Goal: Task Accomplishment & Management: Use online tool/utility

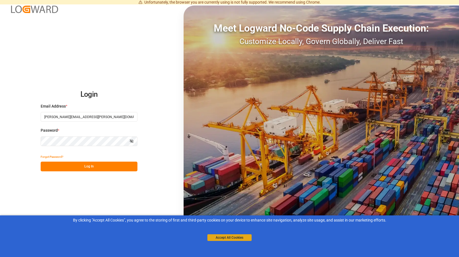
click at [229, 235] on button "Accept All Cookies" at bounding box center [230, 237] width 44 height 7
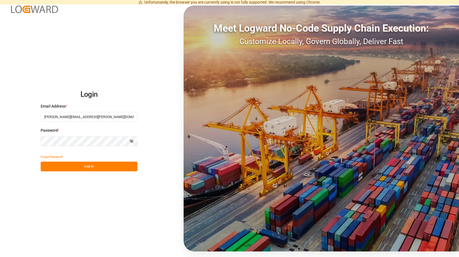
click at [89, 166] on button "Log In" at bounding box center [89, 166] width 97 height 10
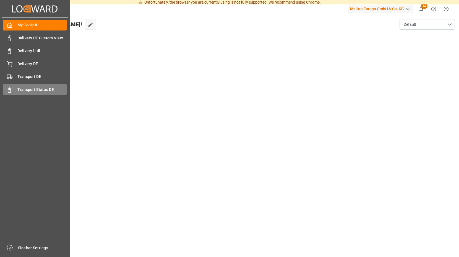
click at [14, 88] on div "Transport Status DE Transport Status DE" at bounding box center [35, 89] width 64 height 11
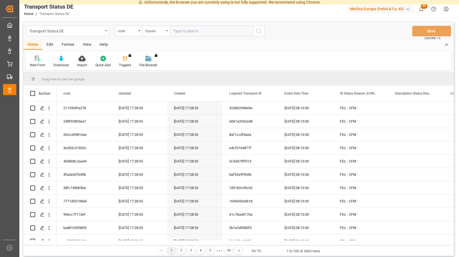
click at [82, 62] on div "Import" at bounding box center [82, 61] width 18 height 12
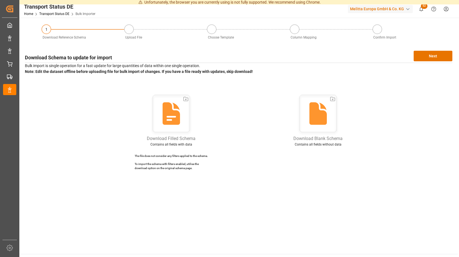
click at [425, 6] on span "52" at bounding box center [424, 6] width 7 height 6
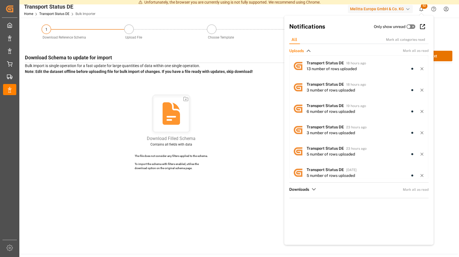
click at [425, 6] on span "52" at bounding box center [424, 6] width 7 height 6
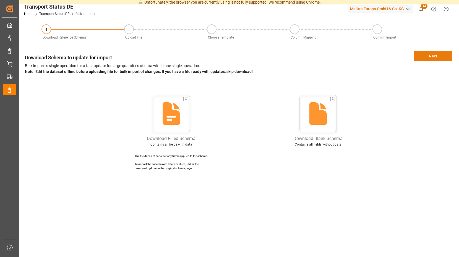
click at [429, 56] on div "Transport Status DE Home Transport Status DE Bulk Importer Melitta Europa GmbH …" at bounding box center [238, 128] width 439 height 257
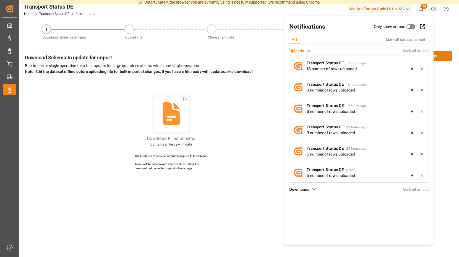
click at [441, 55] on button "Next" at bounding box center [433, 56] width 39 height 11
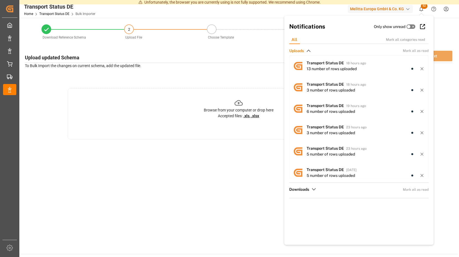
click at [241, 102] on icon at bounding box center [239, 103] width 9 height 9
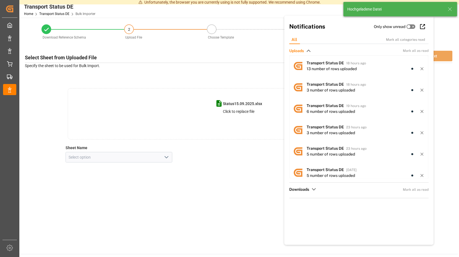
click at [168, 159] on icon "open menu" at bounding box center [166, 157] width 7 height 7
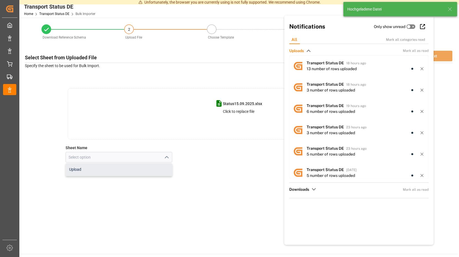
click at [114, 168] on div "Upload" at bounding box center [119, 169] width 107 height 12
type input "Upload"
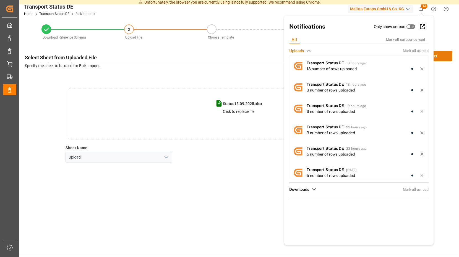
click at [440, 53] on button "Next" at bounding box center [433, 56] width 39 height 11
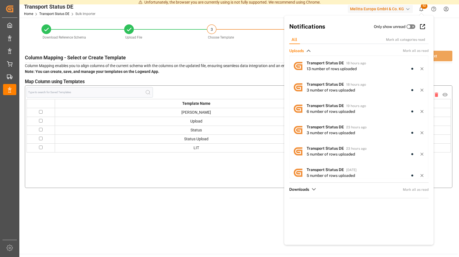
click at [40, 112] on input "checkbox" at bounding box center [41, 112] width 4 height 4
checkbox input "true"
click at [440, 55] on button "Next" at bounding box center [433, 56] width 39 height 11
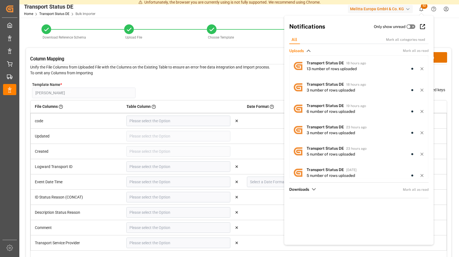
type input "code"
type input "Logward Transport ID"
type input "Event Date Time"
type input "DD.MM.YYYY"
type input "ID Status Reason (CONCAT)"
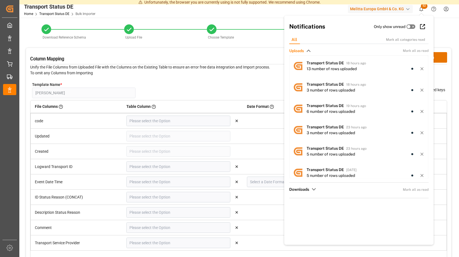
type input "Description Status Reason"
type input "Comment"
type input "Transport Service Provider"
click at [440, 56] on button "Confirm" at bounding box center [428, 57] width 39 height 11
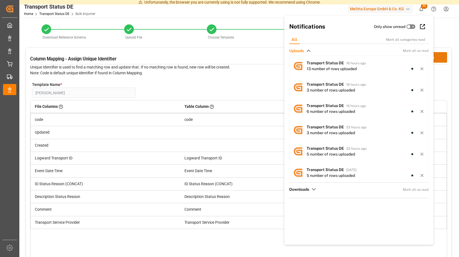
click at [440, 56] on button "Confirm" at bounding box center [428, 57] width 39 height 11
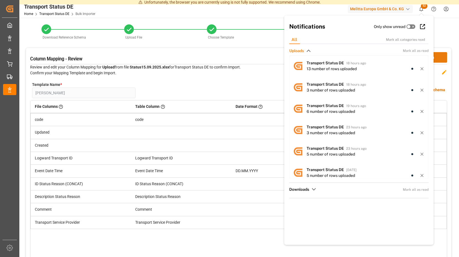
click at [440, 56] on button "Confirm" at bounding box center [428, 57] width 39 height 11
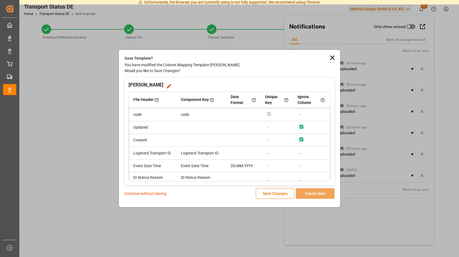
click at [140, 192] on p "Continue without saving" at bounding box center [146, 193] width 42 height 6
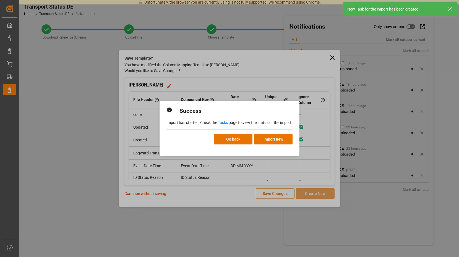
click at [224, 122] on link "Tasks" at bounding box center [223, 122] width 10 height 4
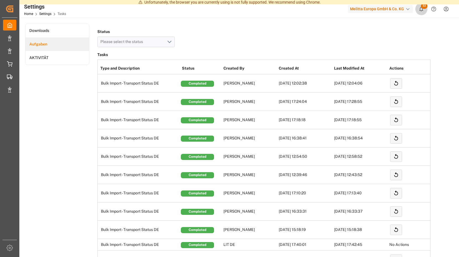
click at [423, 8] on span "53" at bounding box center [424, 6] width 7 height 6
click at [426, 6] on span "53" at bounding box center [424, 6] width 7 height 6
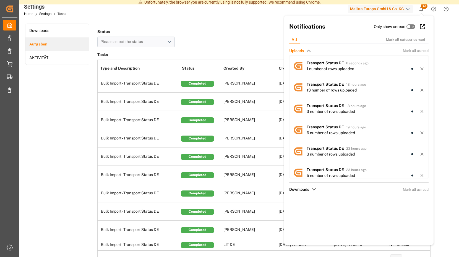
click at [424, 7] on span "53" at bounding box center [424, 6] width 7 height 6
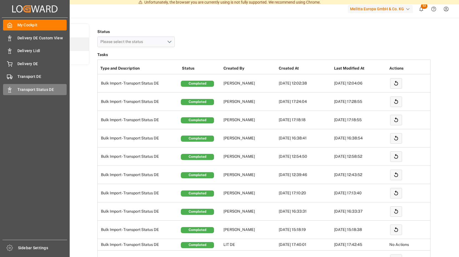
click at [10, 89] on icon at bounding box center [10, 90] width 6 height 6
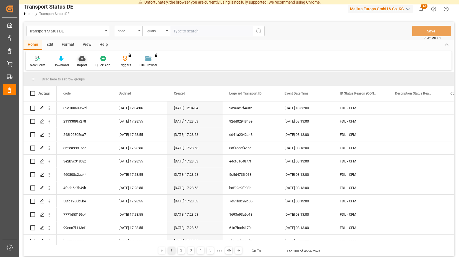
click at [81, 60] on icon at bounding box center [82, 59] width 7 height 6
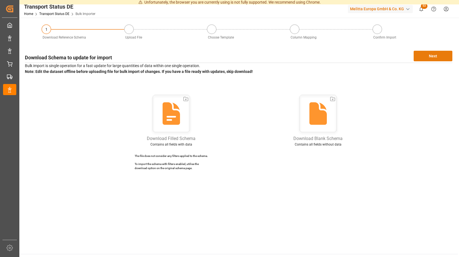
click at [422, 56] on button "Next" at bounding box center [433, 56] width 39 height 11
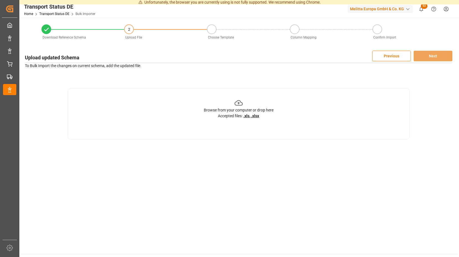
click at [240, 103] on icon at bounding box center [239, 103] width 9 height 9
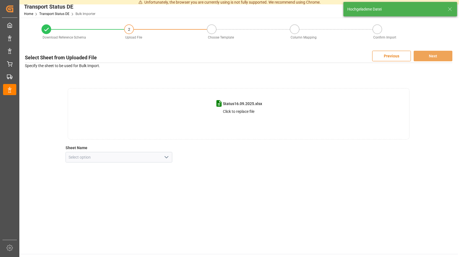
click at [168, 158] on icon "open menu" at bounding box center [166, 157] width 7 height 7
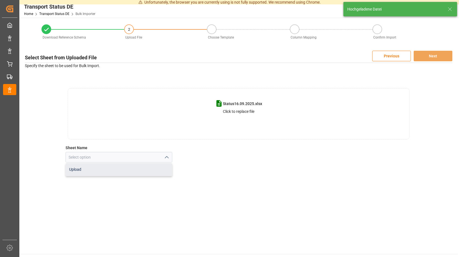
click at [122, 169] on div "Upload" at bounding box center [119, 169] width 107 height 12
type input "Upload"
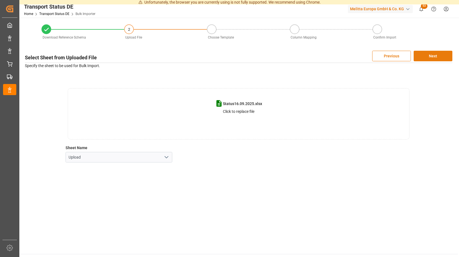
click at [425, 54] on button "Next" at bounding box center [433, 56] width 39 height 11
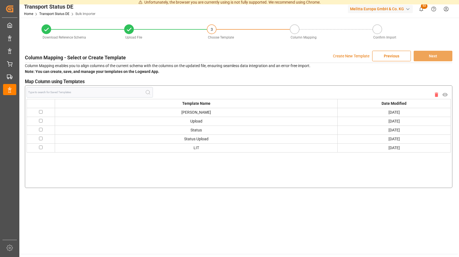
click at [40, 113] on input "checkbox" at bounding box center [41, 112] width 4 height 4
checkbox input "true"
click at [427, 54] on button "Next" at bounding box center [433, 56] width 39 height 11
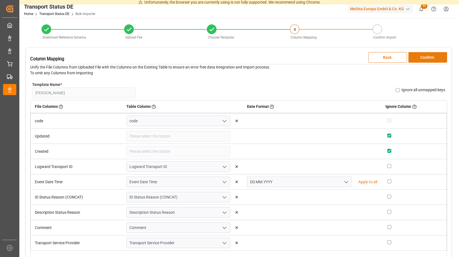
click at [423, 56] on button "Confirm" at bounding box center [428, 57] width 39 height 11
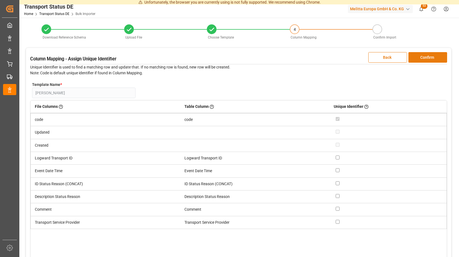
click at [423, 56] on button "Confirm" at bounding box center [428, 57] width 39 height 11
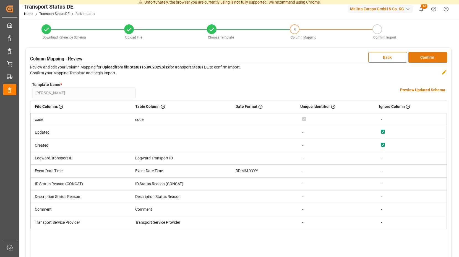
click at [423, 56] on button "Confirm" at bounding box center [428, 57] width 39 height 11
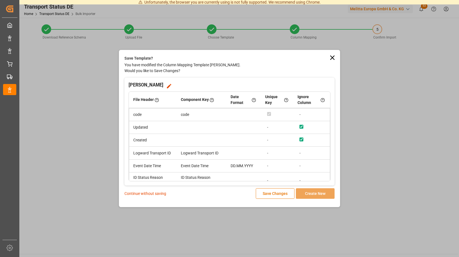
click at [154, 195] on p "Continue without saving" at bounding box center [146, 193] width 42 height 6
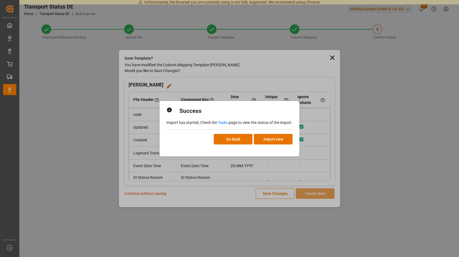
click at [223, 121] on link "Tasks" at bounding box center [223, 122] width 10 height 4
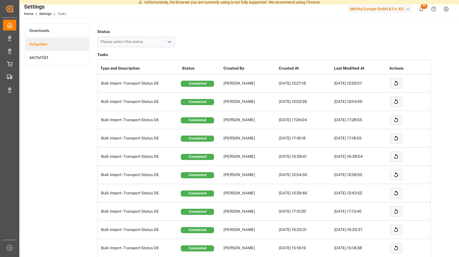
click at [424, 7] on span "54" at bounding box center [424, 6] width 7 height 6
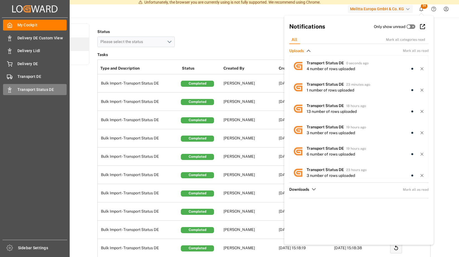
click at [32, 89] on span "Transport Status DE" at bounding box center [42, 90] width 50 height 6
